Goal: Task Accomplishment & Management: Manage account settings

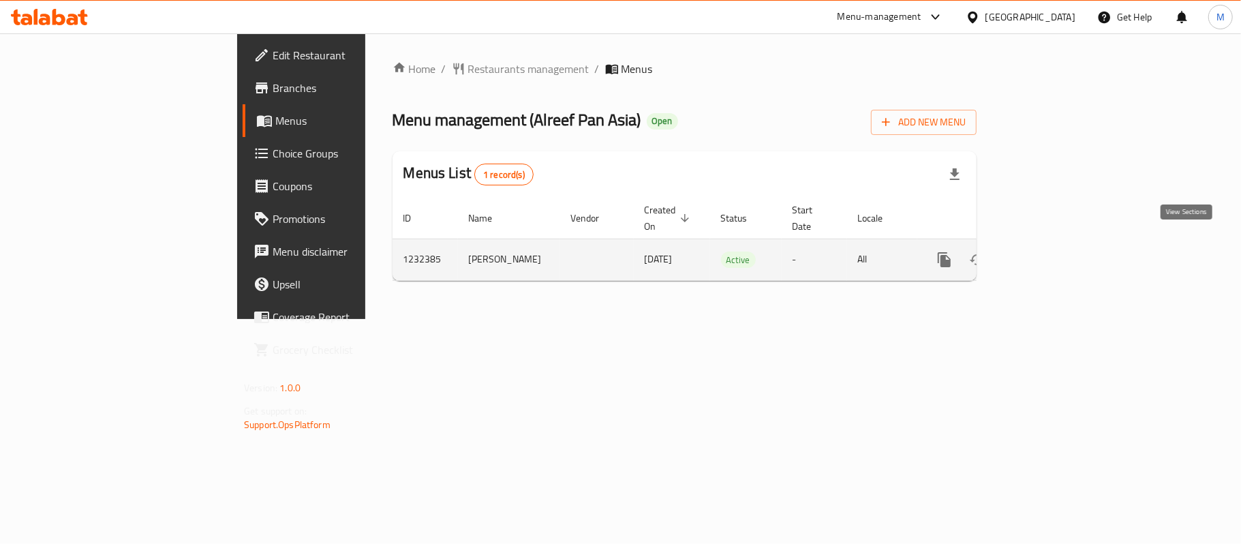
click at [1059, 243] on link "enhanced table" at bounding box center [1042, 259] width 33 height 33
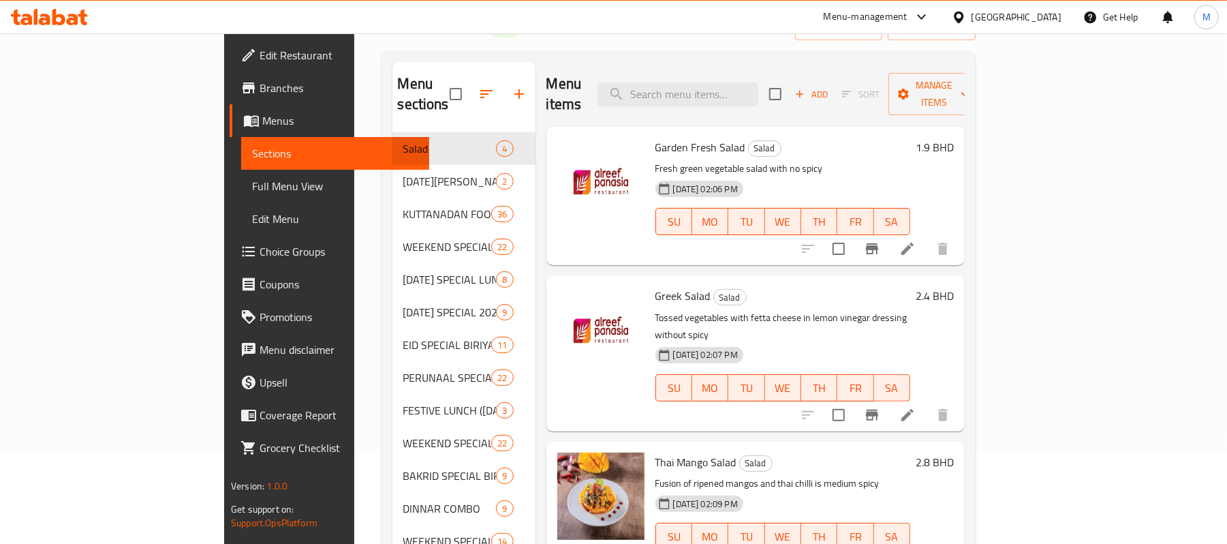
scroll to position [181, 0]
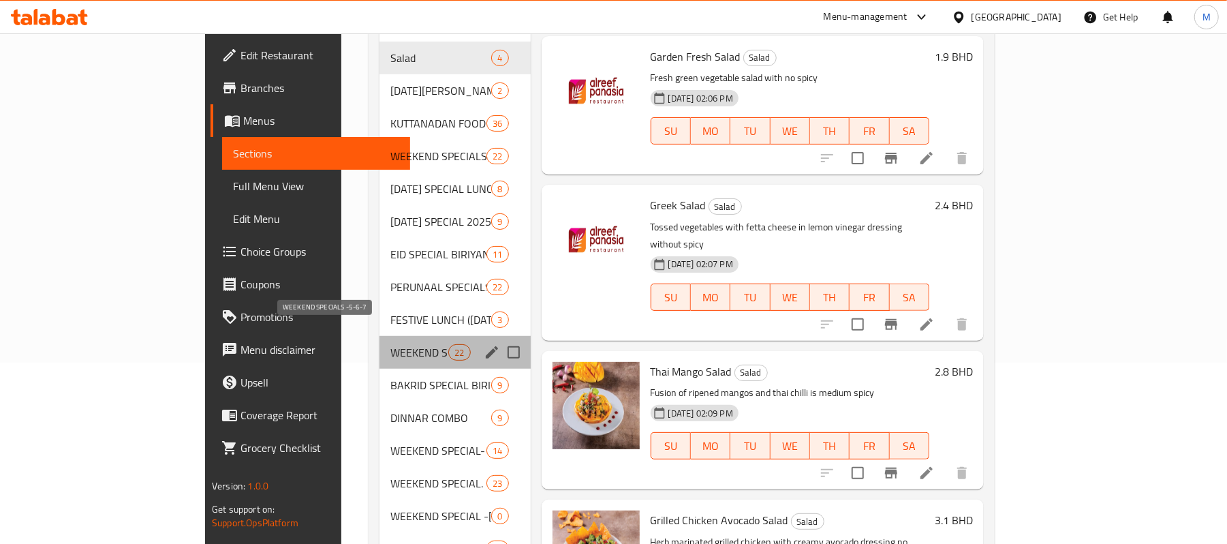
click at [390, 344] on span "WEEKEND SPECIALS -5-6-7" at bounding box center [419, 352] width 58 height 16
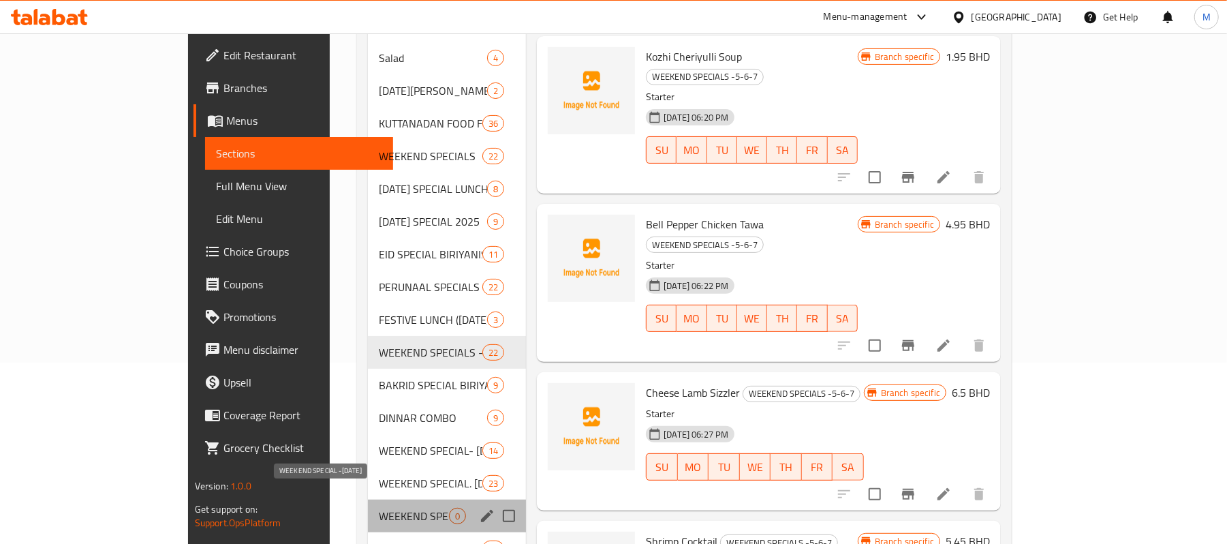
click at [379, 508] on span "WEEKEND SPECIAL -[DATE]" at bounding box center [414, 516] width 70 height 16
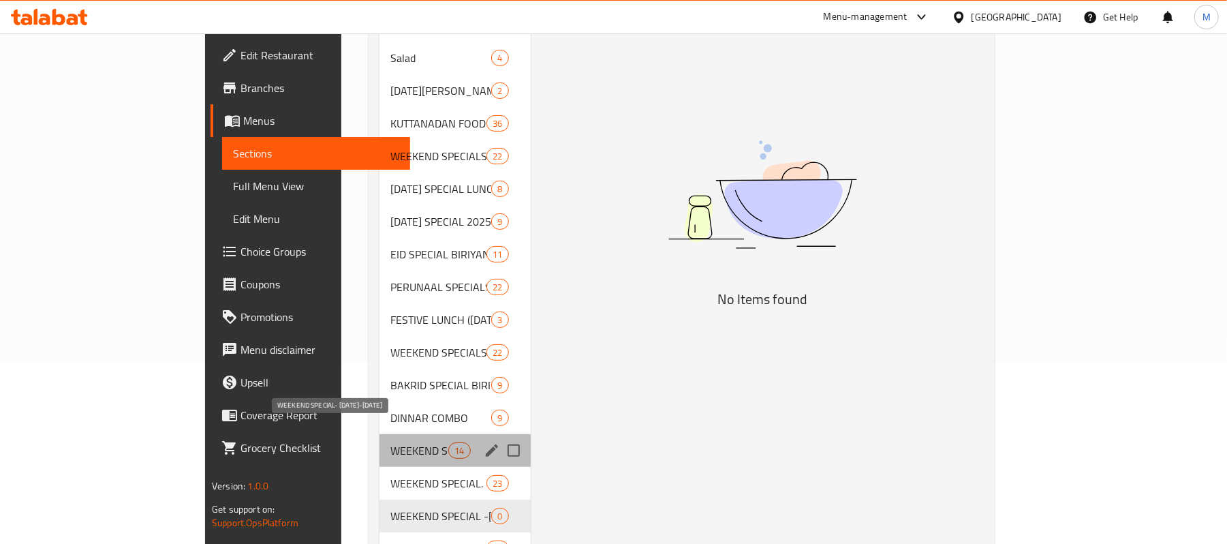
click at [390, 442] on span "WEEKEND SPECIAL- [DATE]-[DATE]" at bounding box center [419, 450] width 58 height 16
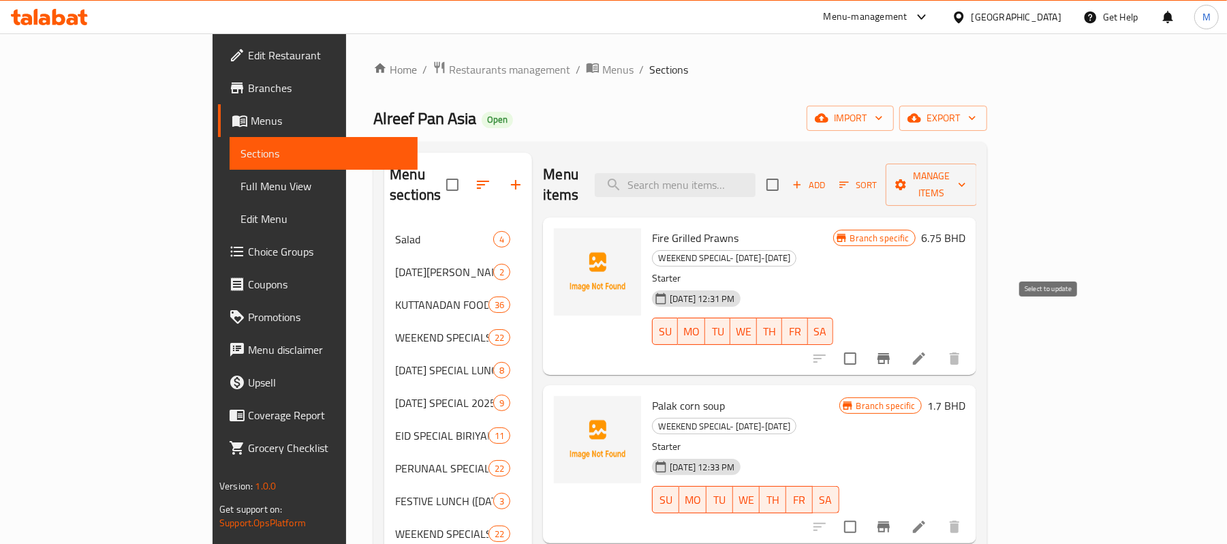
click at [864, 344] on input "checkbox" at bounding box center [850, 358] width 29 height 29
checkbox input "true"
click at [977, 185] on button "Manage items" at bounding box center [931, 184] width 91 height 42
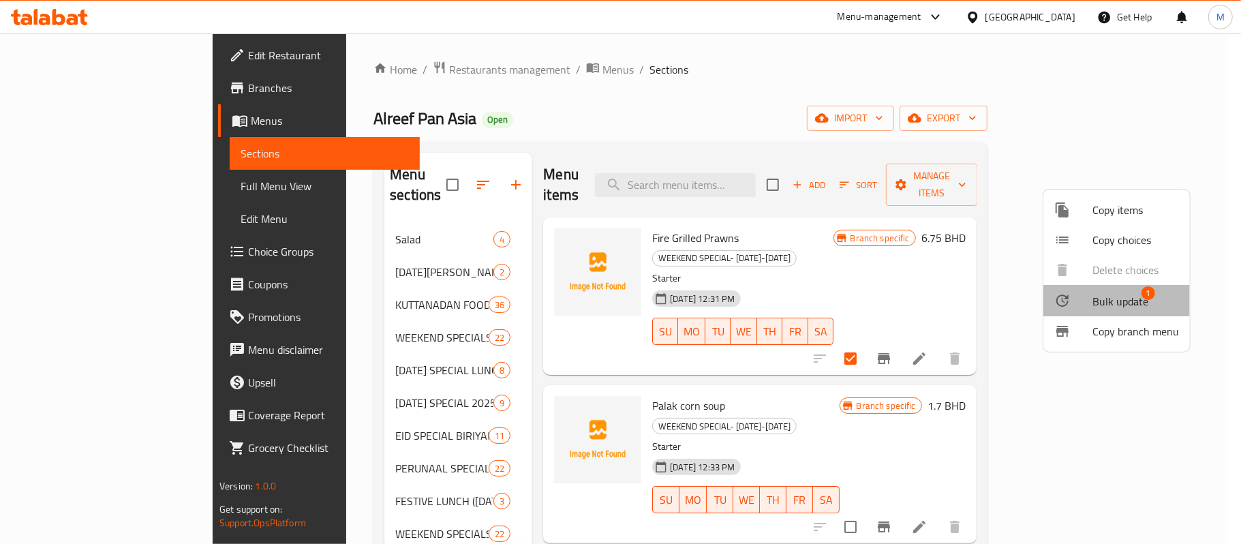
click at [1121, 300] on span "Bulk update" at bounding box center [1120, 301] width 56 height 16
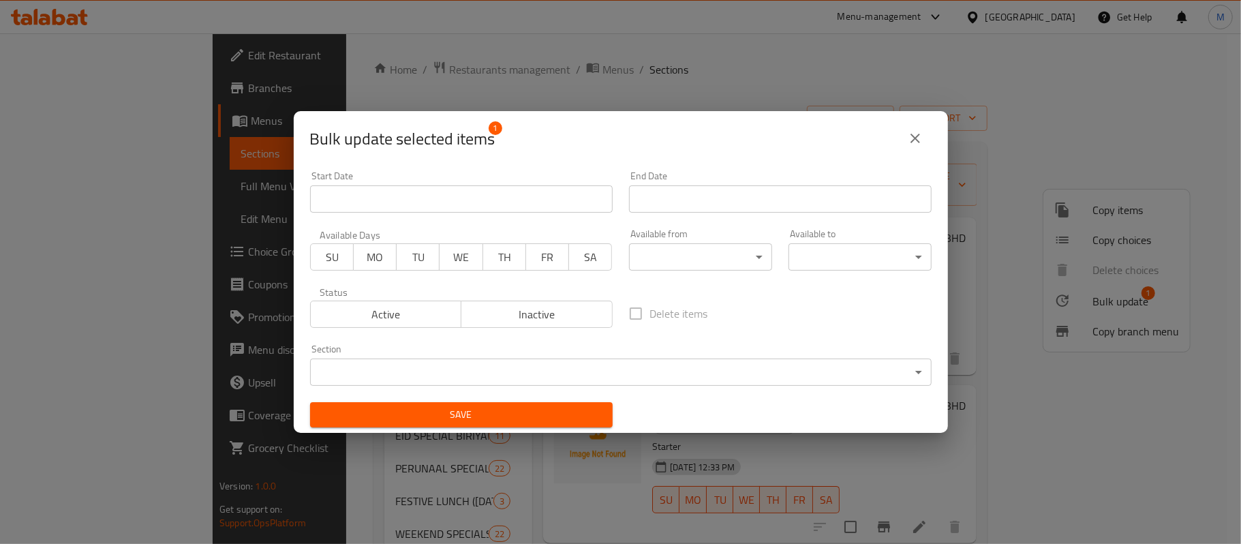
click at [917, 131] on icon "close" at bounding box center [915, 138] width 16 height 16
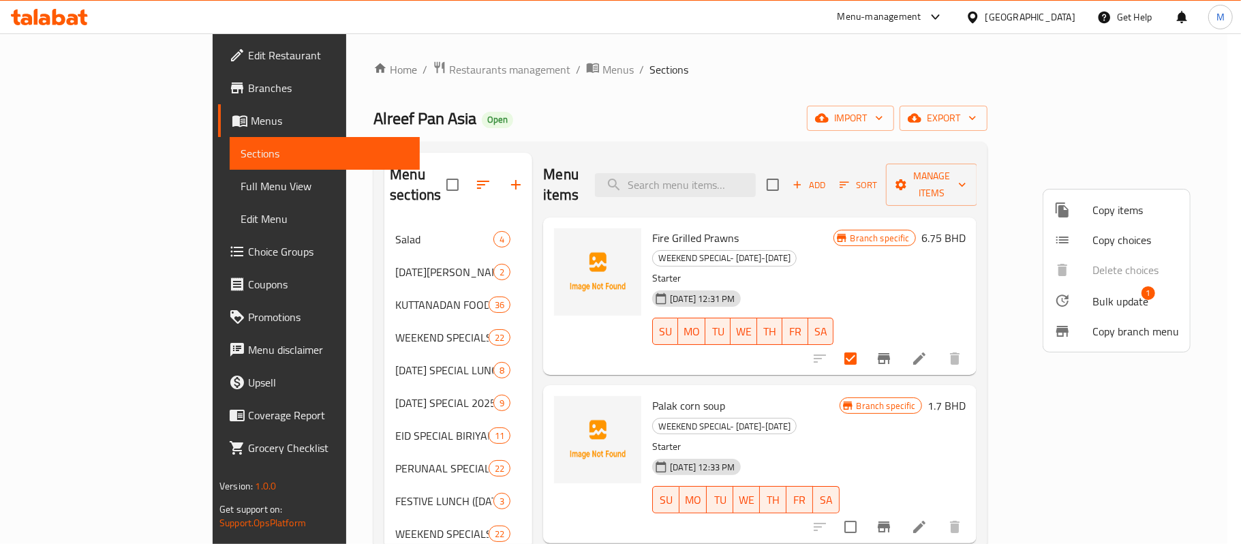
click at [657, 114] on div at bounding box center [620, 272] width 1241 height 544
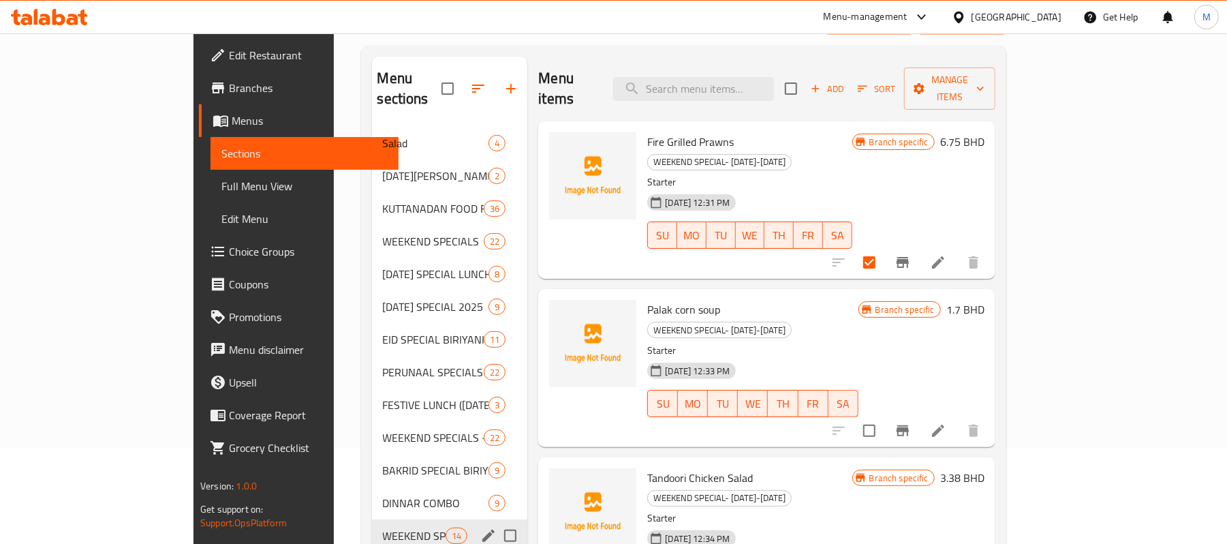
scroll to position [272, 0]
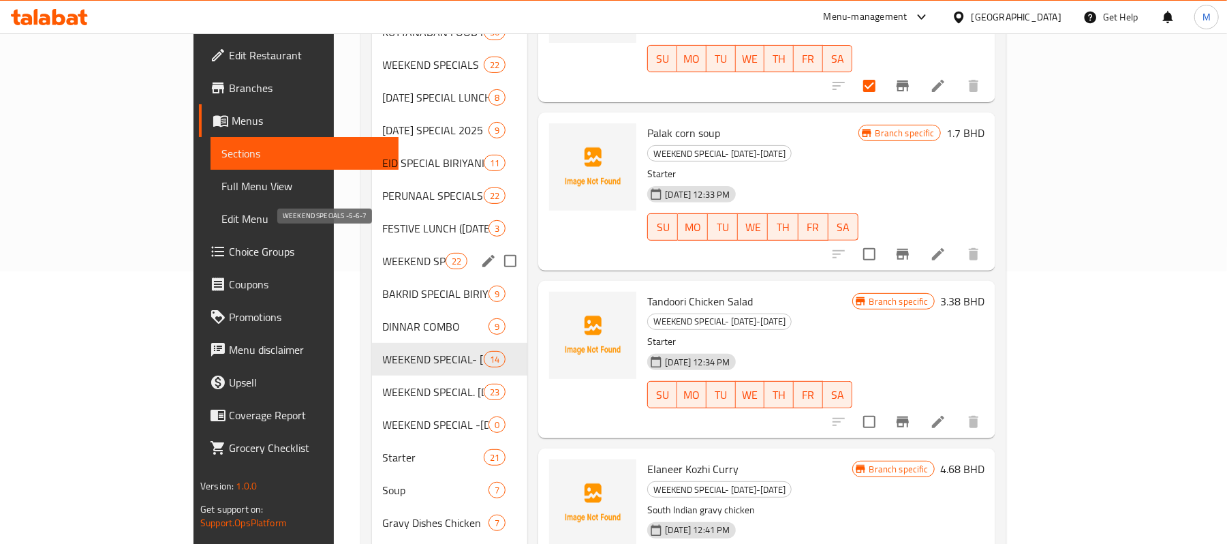
click at [383, 253] on span "WEEKEND SPECIALS -5-6-7" at bounding box center [414, 261] width 63 height 16
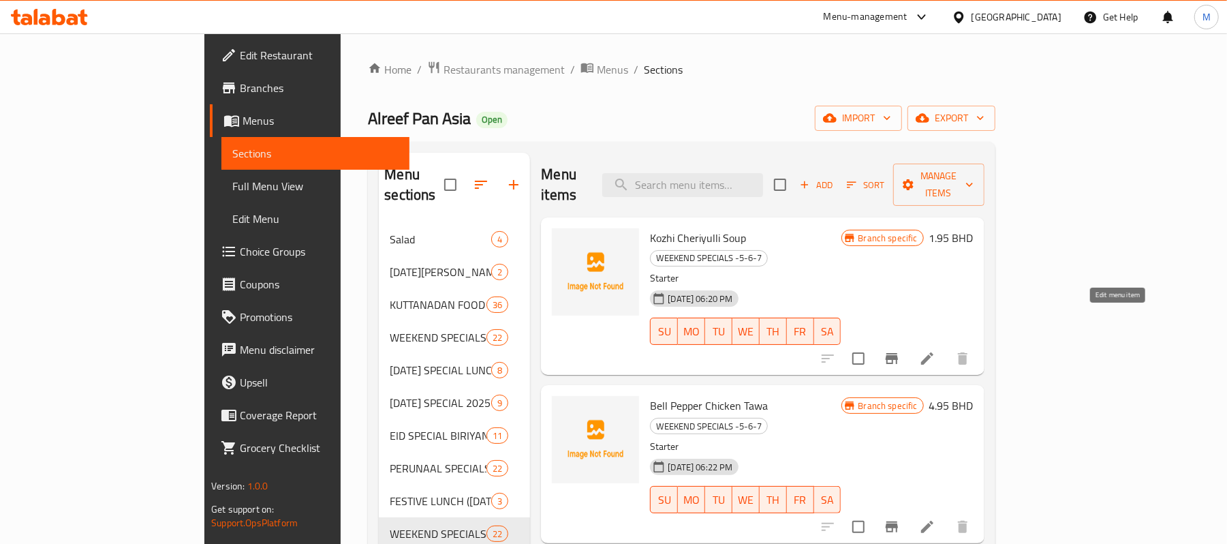
click at [935, 350] on icon at bounding box center [927, 358] width 16 height 16
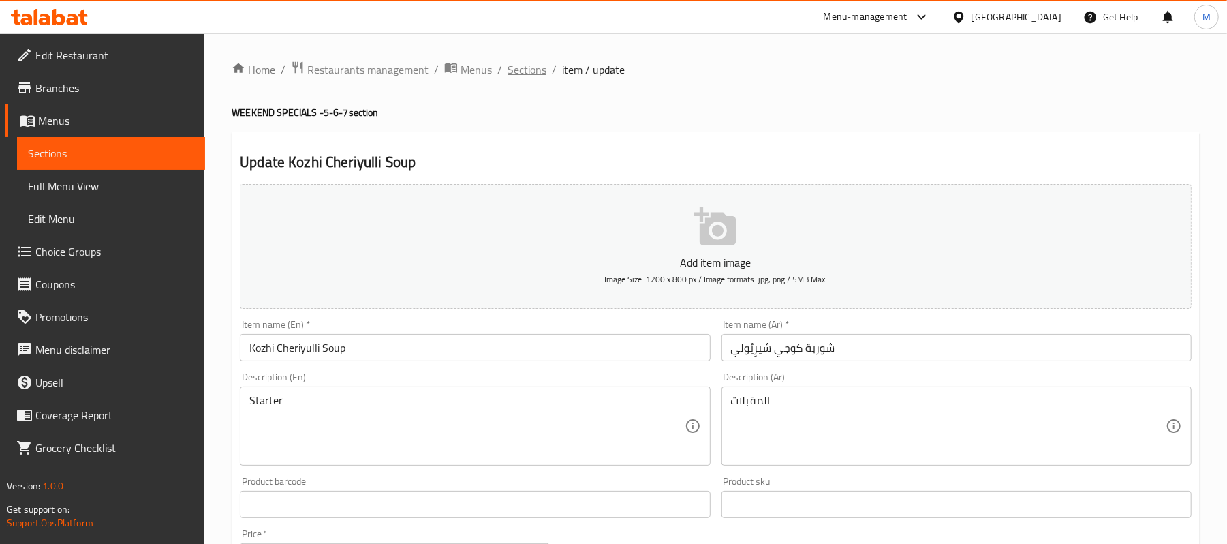
click at [525, 74] on span "Sections" at bounding box center [527, 69] width 39 height 16
